Goal: Transaction & Acquisition: Obtain resource

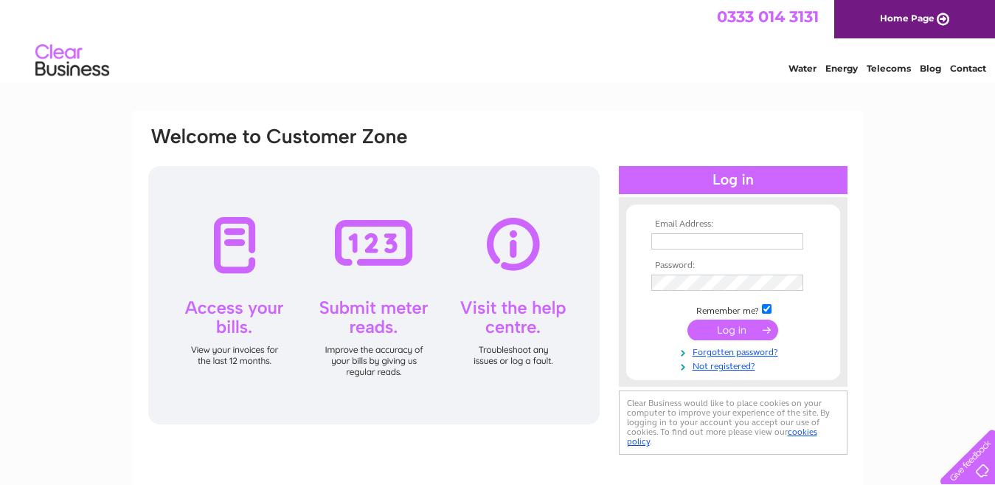
type input "mariii4etoo@icloud.com"
click at [744, 328] on input "submit" at bounding box center [733, 329] width 91 height 21
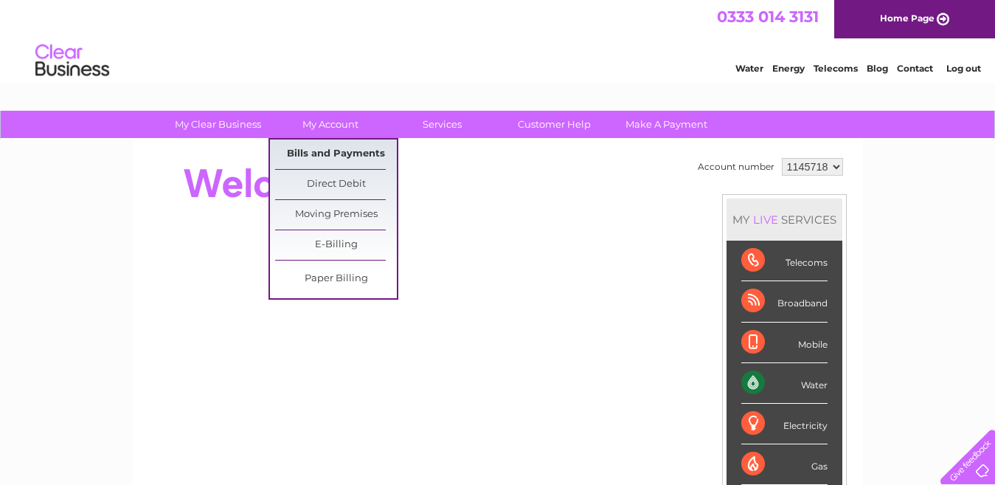
click at [351, 154] on link "Bills and Payments" at bounding box center [336, 154] width 122 height 30
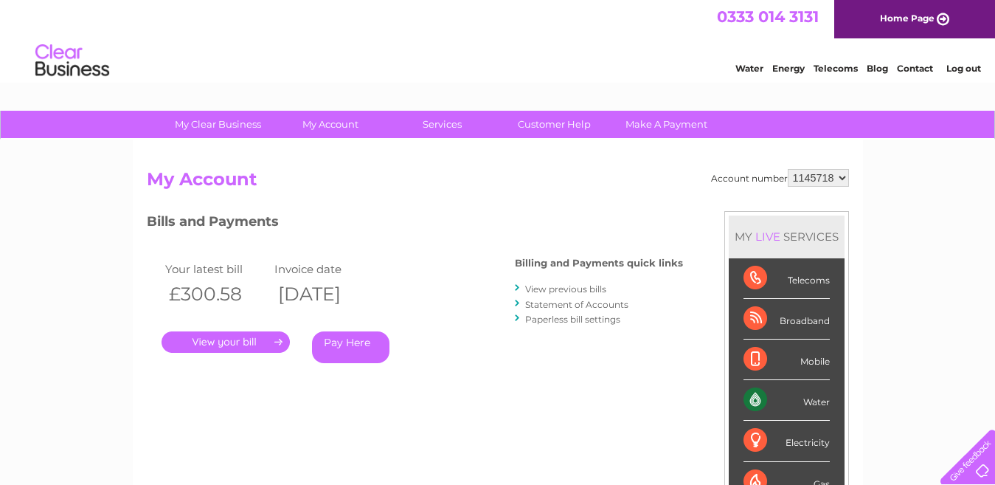
click at [249, 342] on link "." at bounding box center [226, 341] width 128 height 21
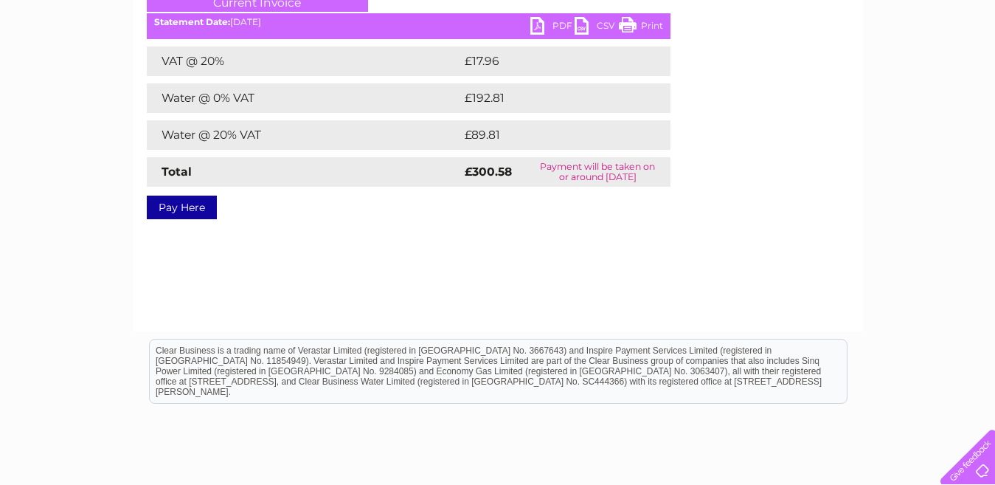
scroll to position [74, 0]
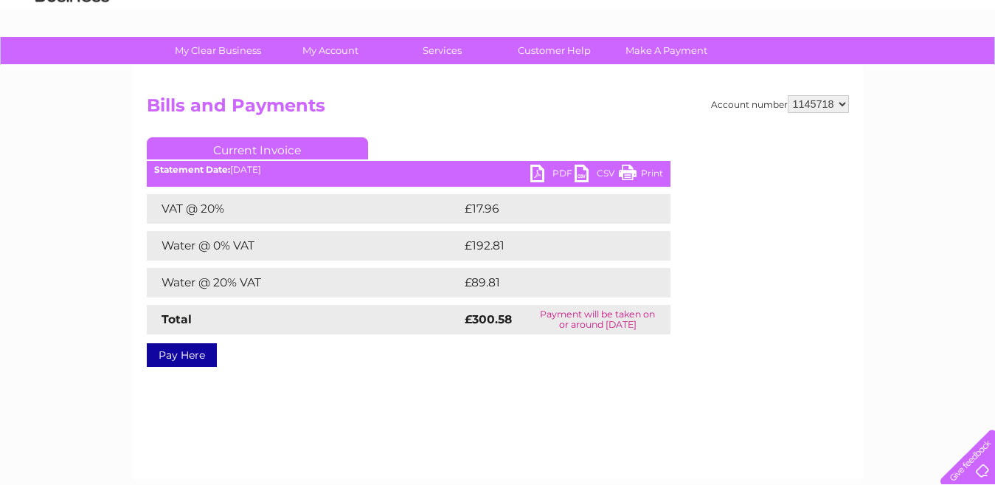
click at [285, 151] on link "Current Invoice" at bounding box center [257, 148] width 221 height 22
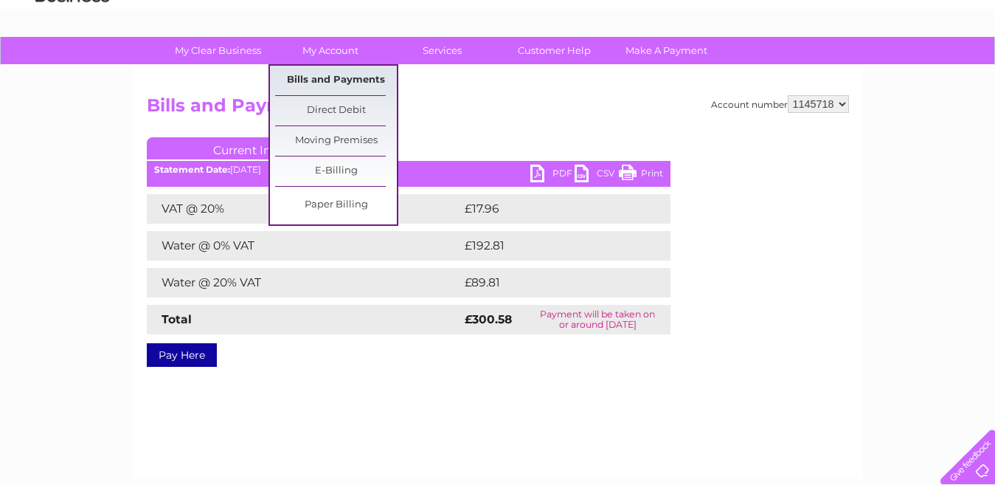
click at [327, 73] on link "Bills and Payments" at bounding box center [336, 81] width 122 height 30
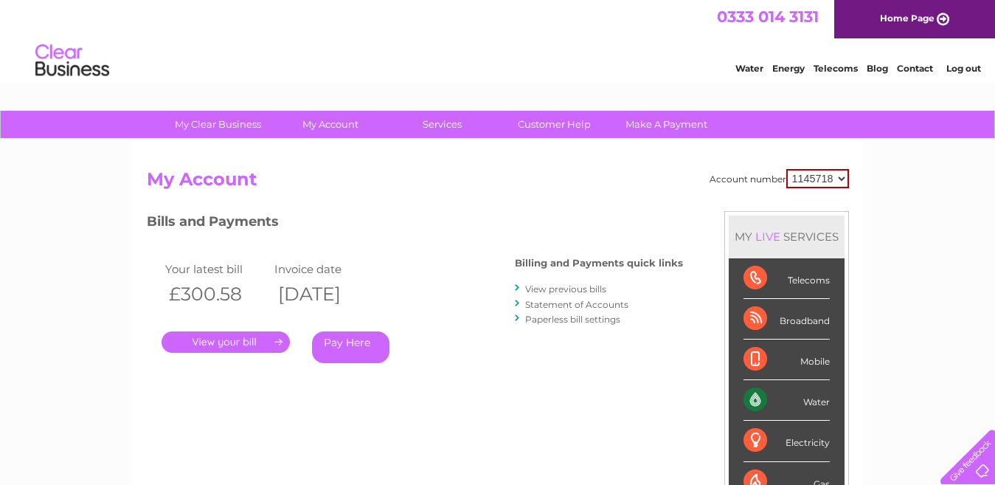
click at [567, 288] on link "View previous bills" at bounding box center [565, 288] width 81 height 11
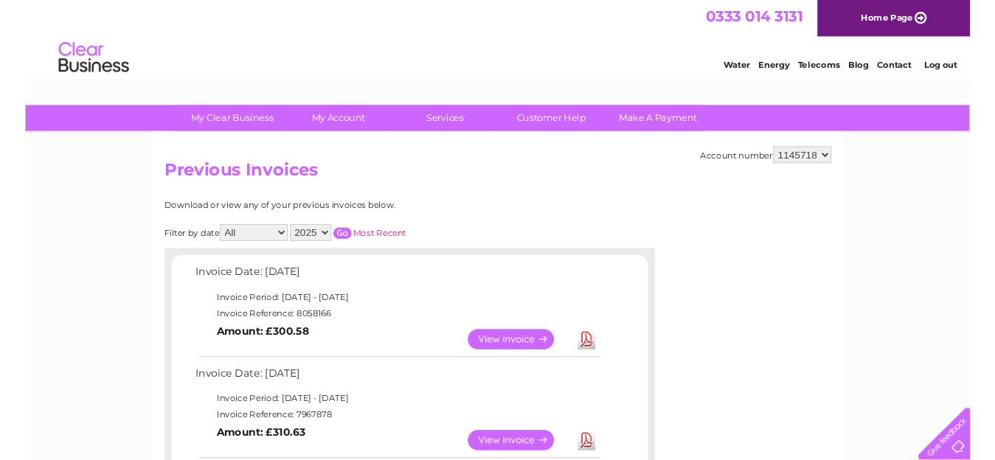
scroll to position [148, 0]
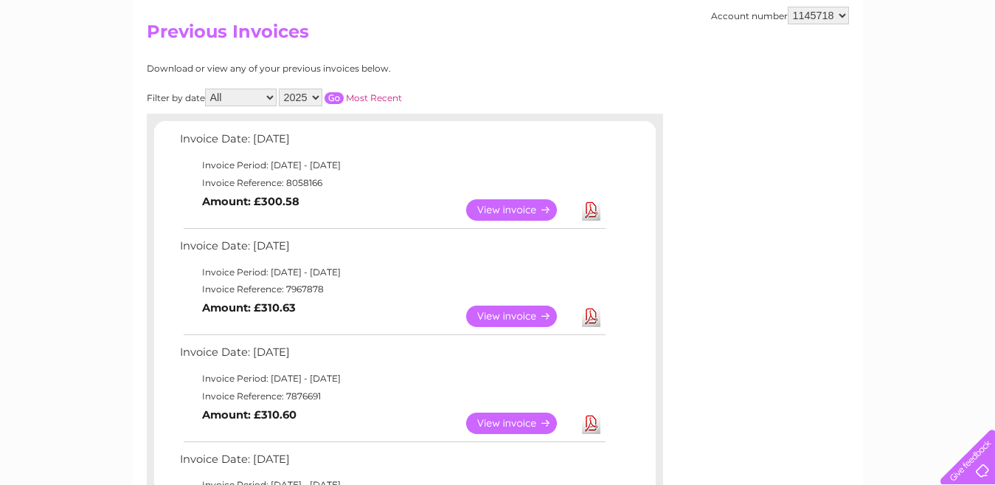
click at [591, 313] on link "Download" at bounding box center [591, 315] width 18 height 21
